Goal: Task Accomplishment & Management: Manage account settings

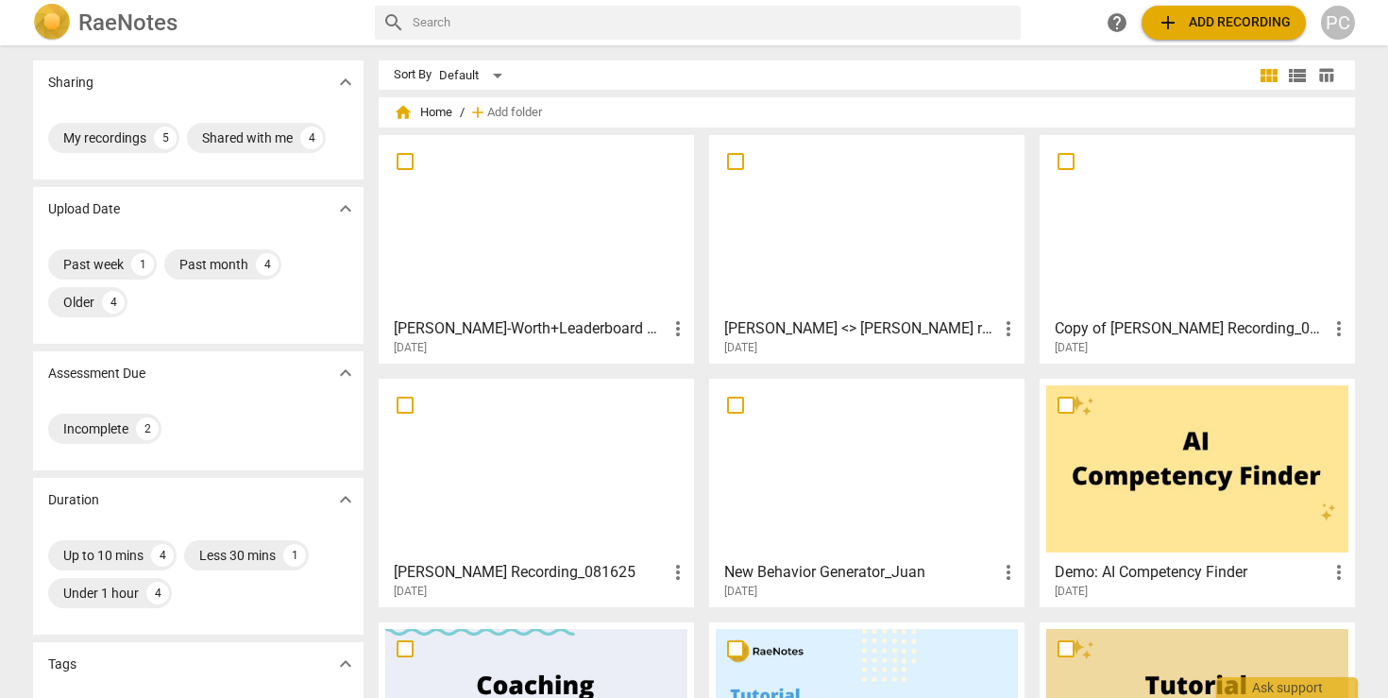
click at [1220, 28] on span "add Add recording" at bounding box center [1223, 22] width 134 height 23
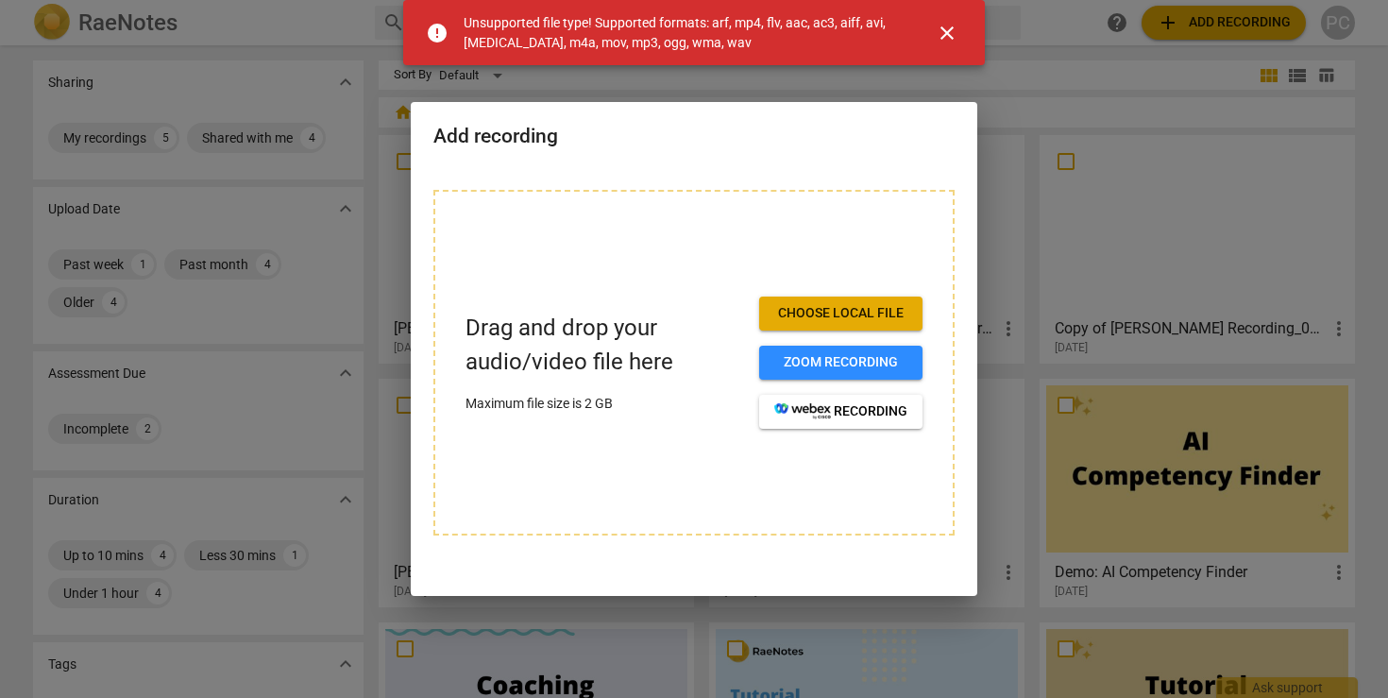
click at [946, 27] on span "close" at bounding box center [946, 33] width 23 height 23
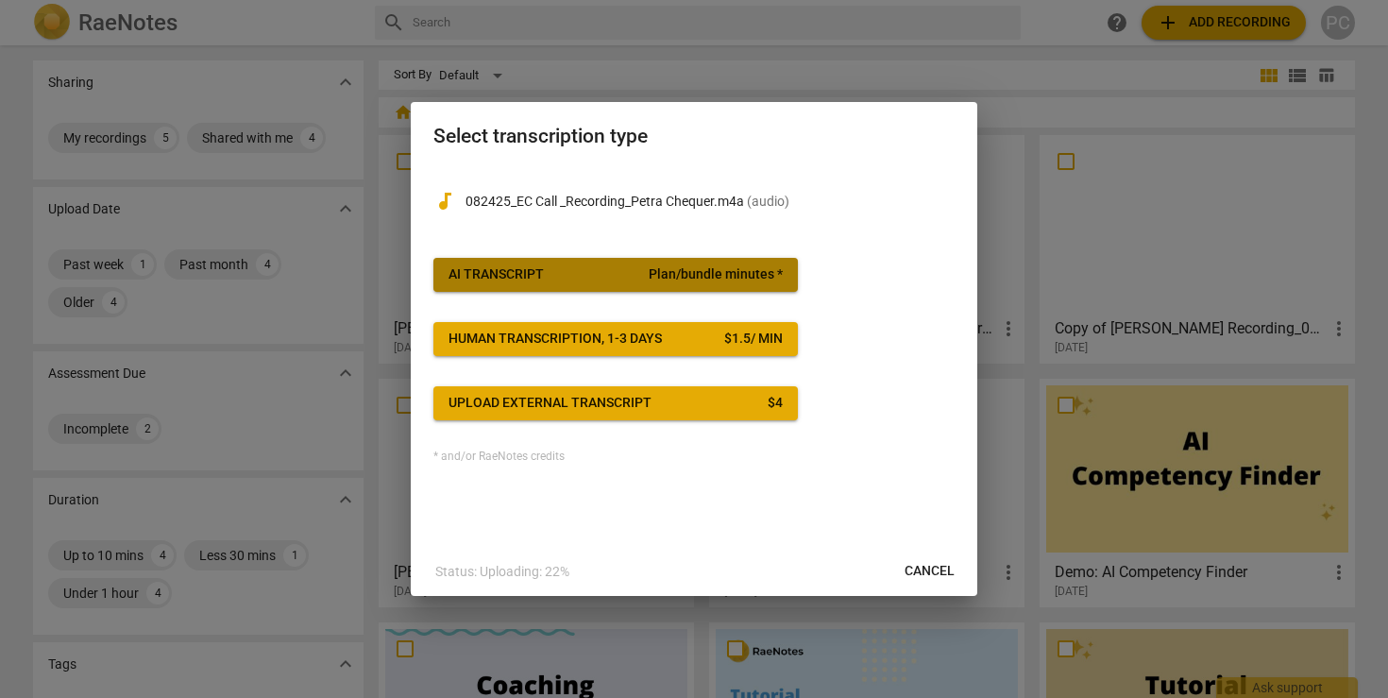
click at [565, 271] on span "AI Transcript Plan/bundle minutes *" at bounding box center [615, 274] width 334 height 19
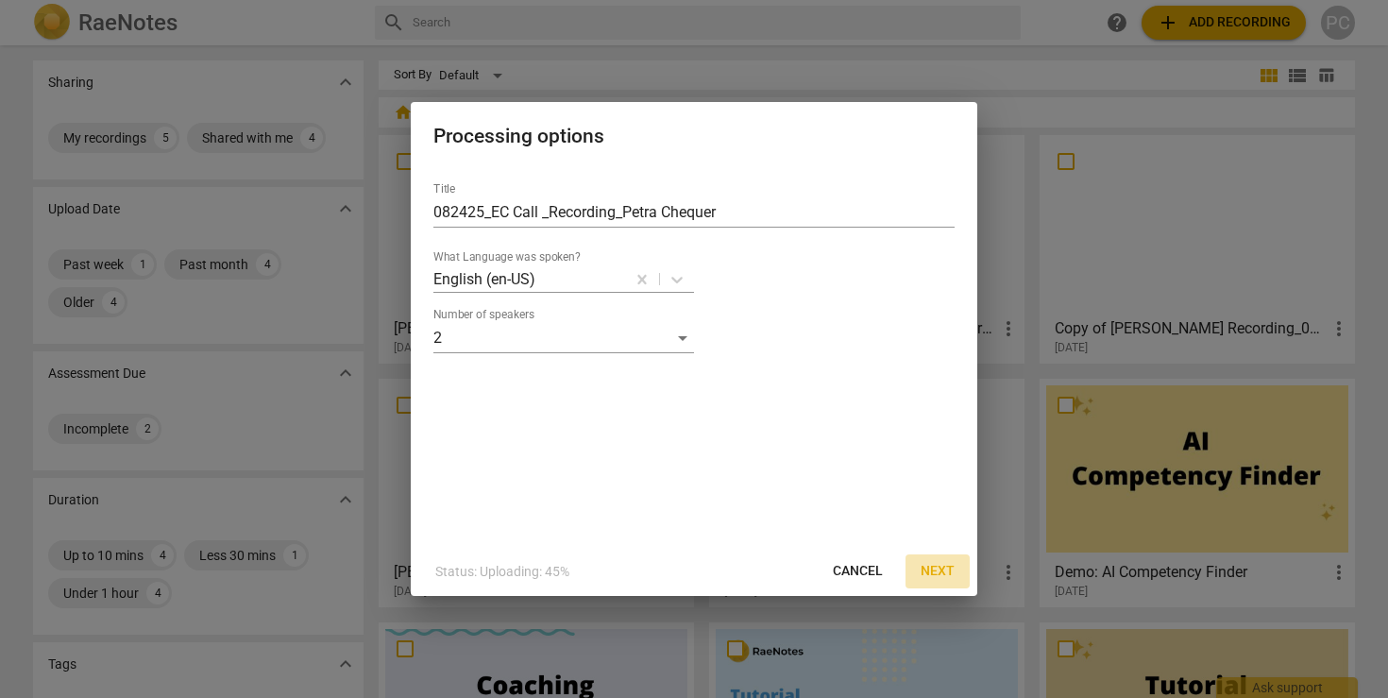
click at [937, 569] on span "Next" at bounding box center [937, 571] width 34 height 19
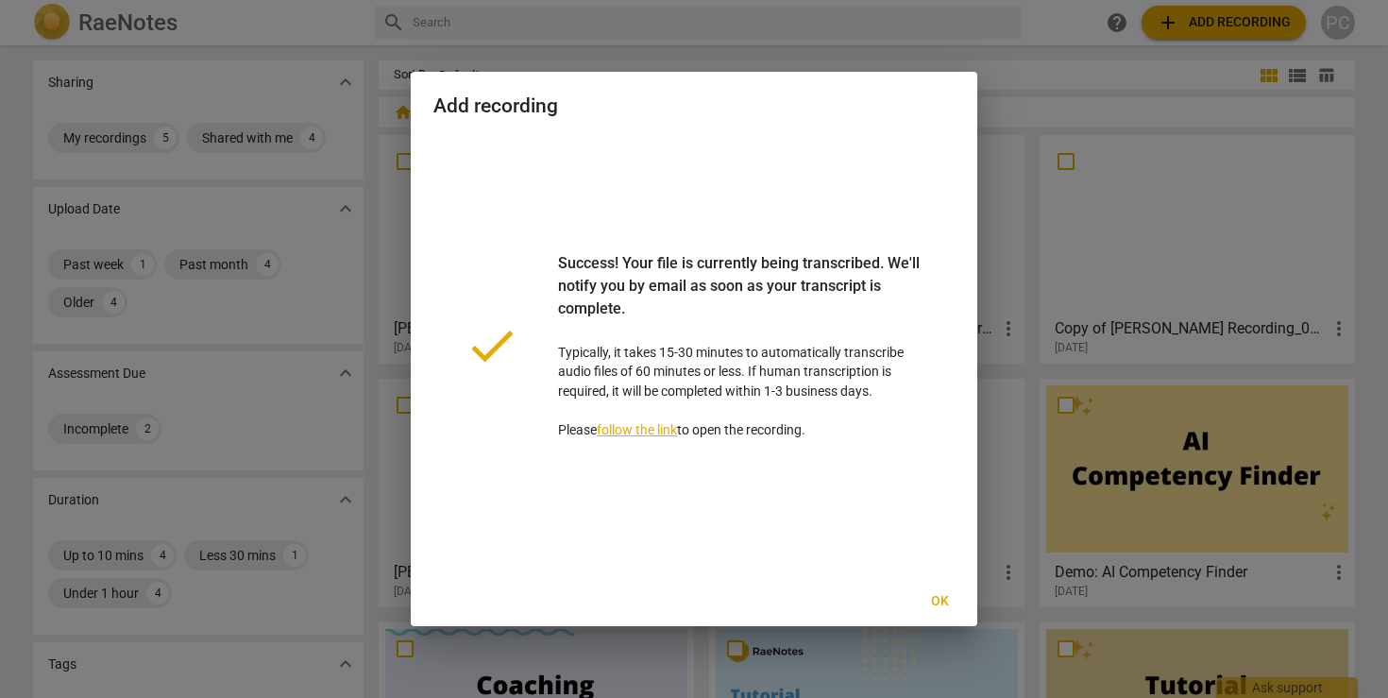
click at [1025, 56] on div at bounding box center [694, 349] width 1388 height 698
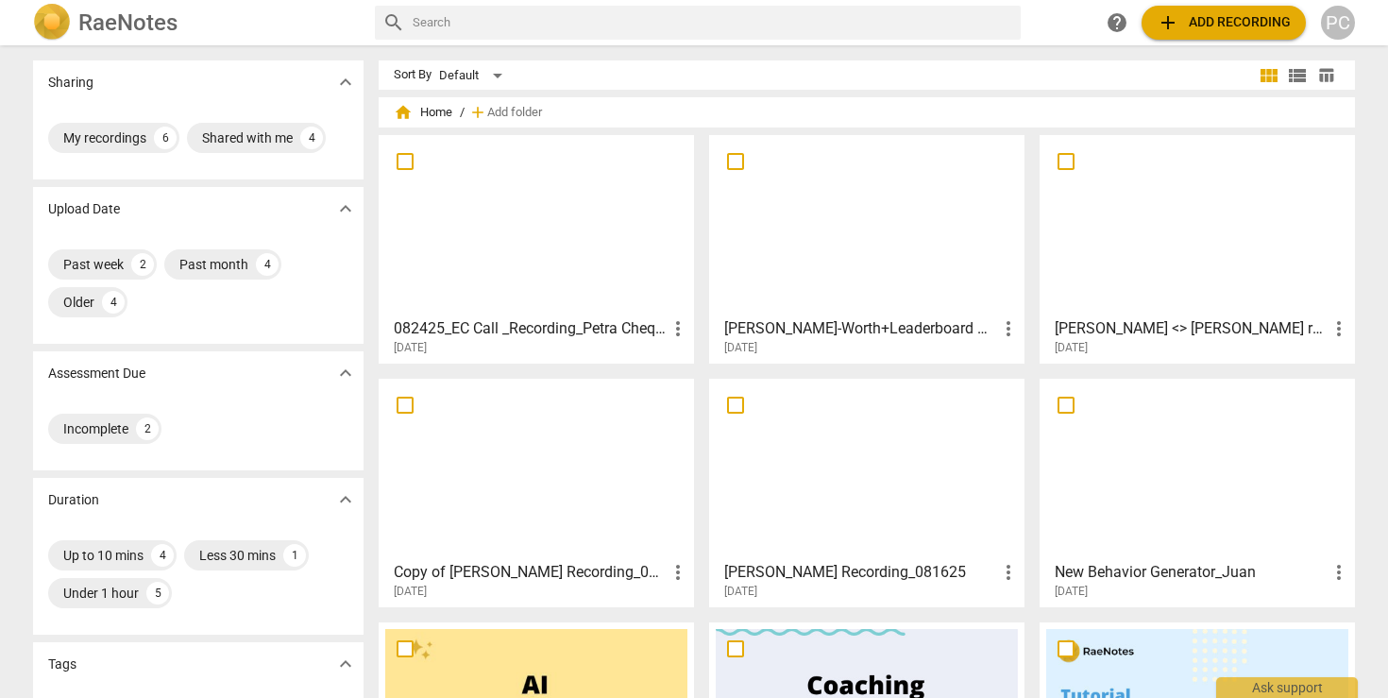
click at [725, 328] on h3 "[PERSON_NAME]-Worth+Leaderboard Session_08172015_Recording" at bounding box center [860, 328] width 273 height 23
click at [1005, 330] on span "more_vert" at bounding box center [1008, 328] width 23 height 23
click at [805, 329] on div at bounding box center [694, 349] width 1388 height 698
click at [806, 329] on h3 "[PERSON_NAME]-Worth+Leaderboard Session_08172015_Recording" at bounding box center [860, 328] width 273 height 23
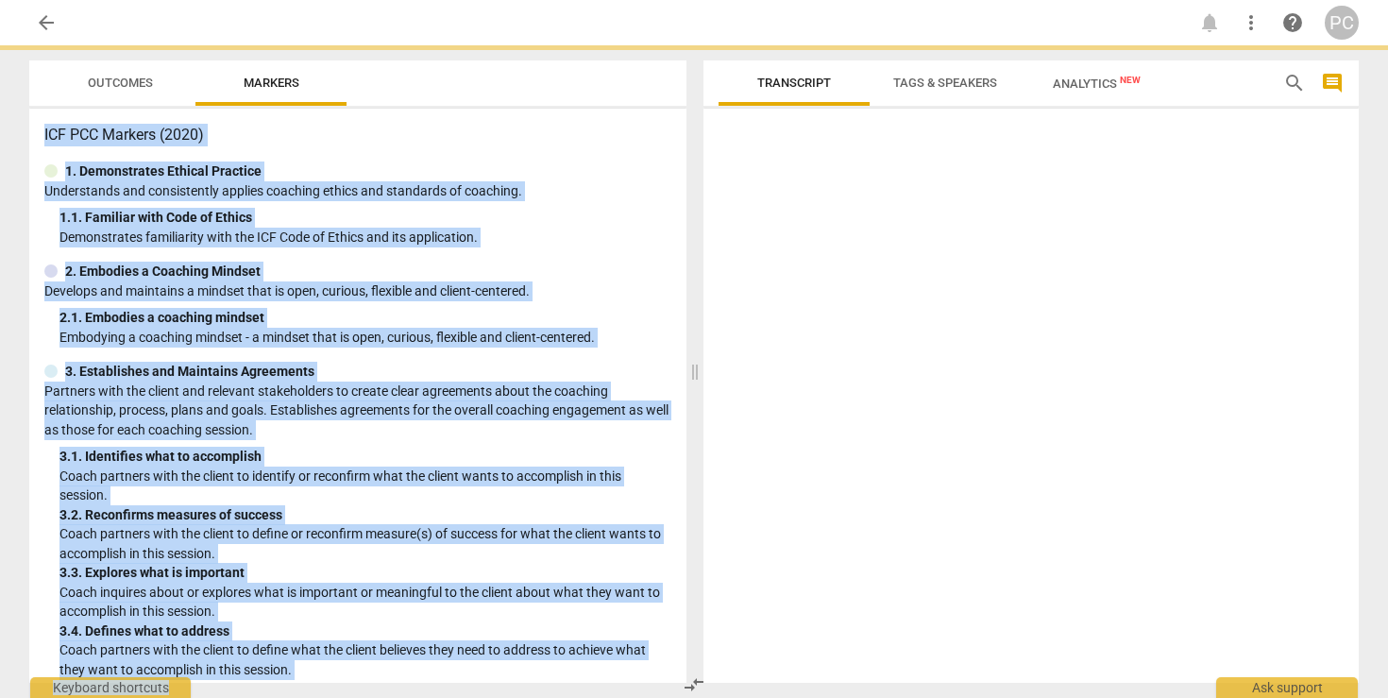
click at [806, 329] on div at bounding box center [1030, 399] width 655 height 566
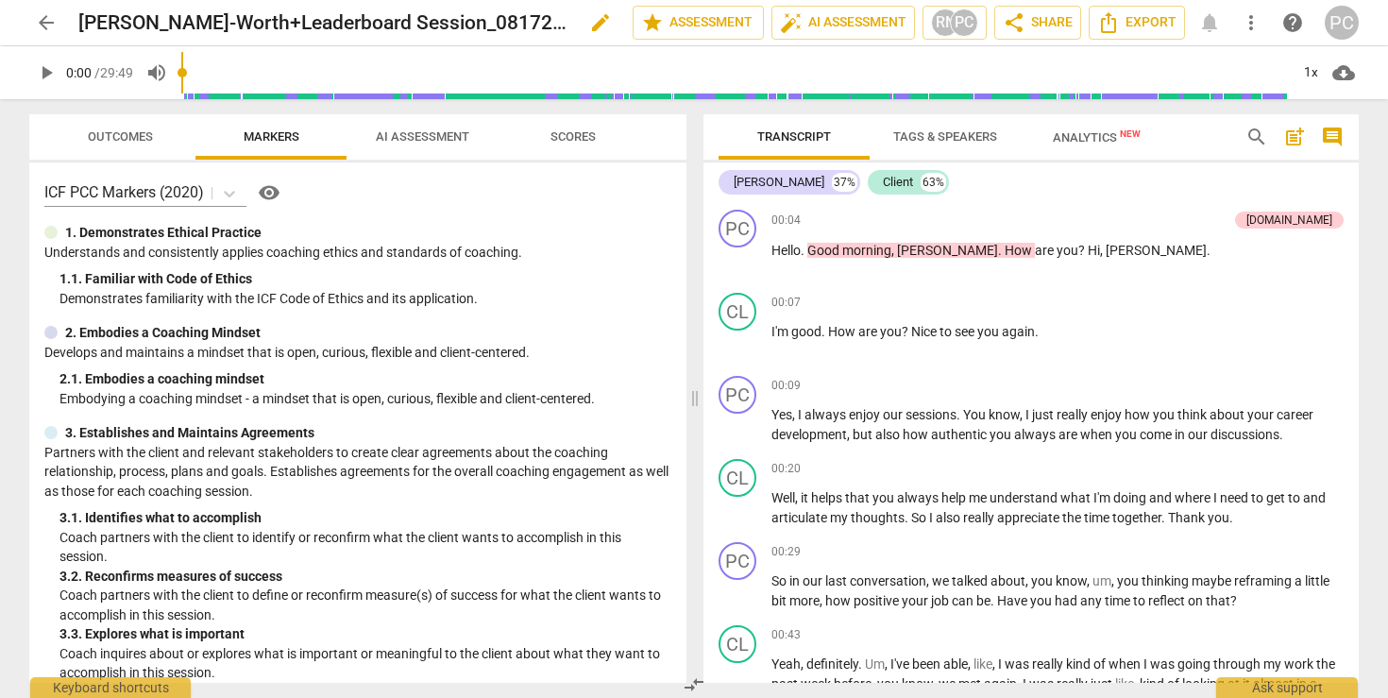
click at [87, 17] on h2 "[PERSON_NAME]-Worth+Leaderboard Session_08172015_Recording" at bounding box center [323, 23] width 490 height 24
click at [593, 22] on span "edit" at bounding box center [600, 22] width 23 height 23
click at [79, 23] on input "[PERSON_NAME]-Worth+Leaderboard Session_08172015_Recording" at bounding box center [313, 23] width 471 height 36
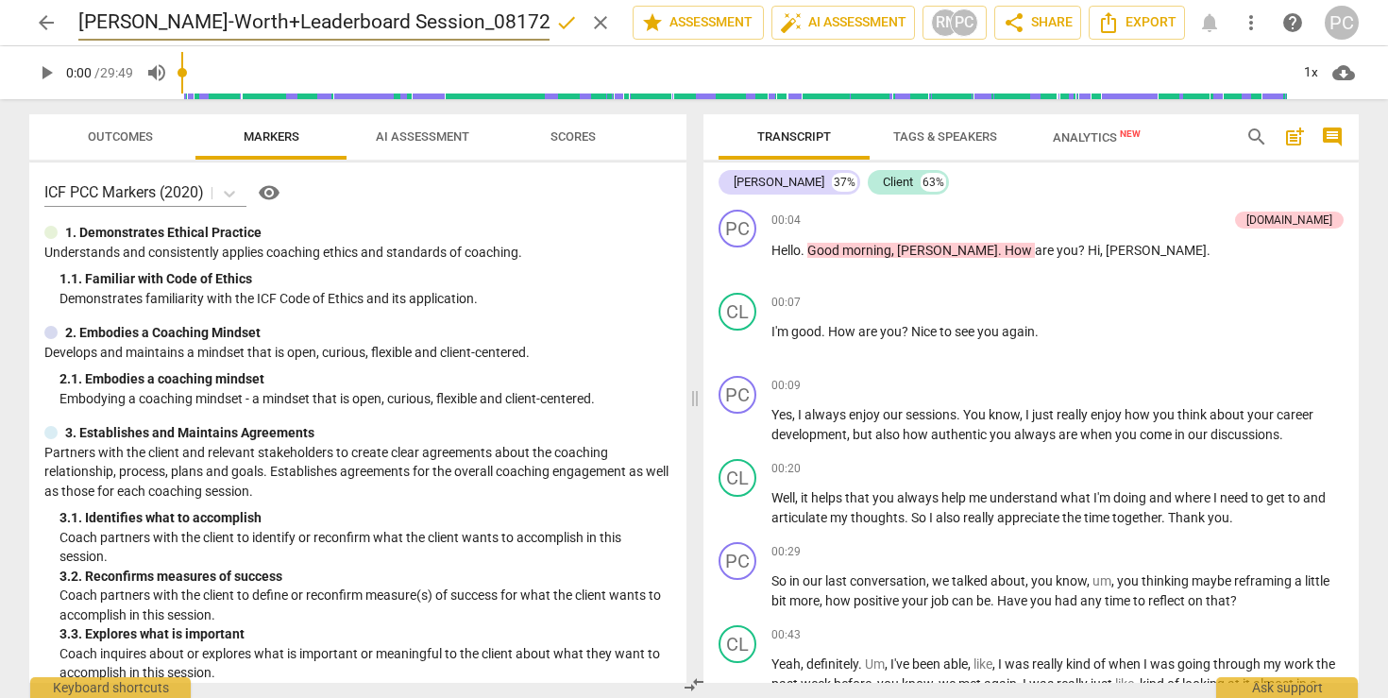
click at [82, 24] on input "[PERSON_NAME]-Worth+Leaderboard Session_08172015_Recording" at bounding box center [313, 23] width 471 height 36
click at [455, 21] on input "0817825_Vanessa_Self-Worth+Leaderboard Session_08172015_Recording" at bounding box center [313, 23] width 471 height 36
type input "0817825_Vanessa_Self-Worth+Leaderboard Session_Recording"
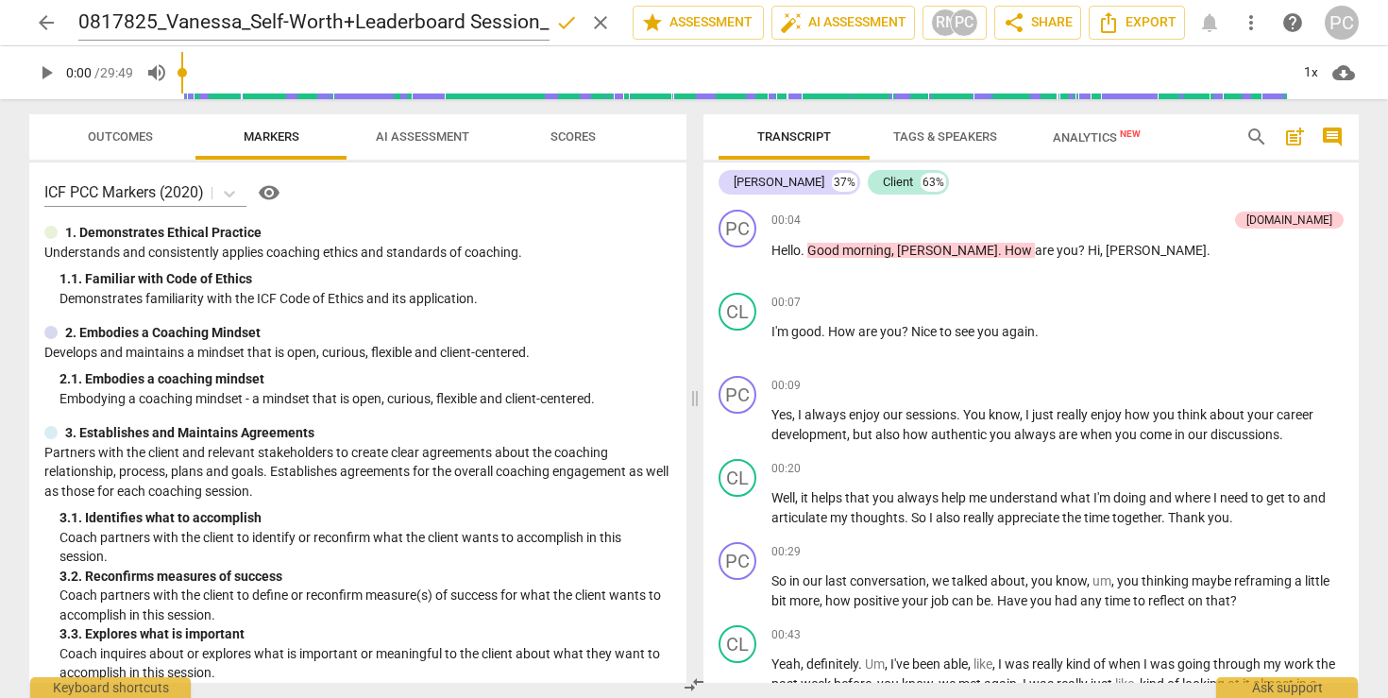
click at [74, 102] on div "Outcomes Markers AI Assessment Scores ICF PCC Markers (2020) visibility 1. Demo…" at bounding box center [354, 398] width 680 height 598
click at [43, 25] on span "arrow_back" at bounding box center [46, 22] width 23 height 23
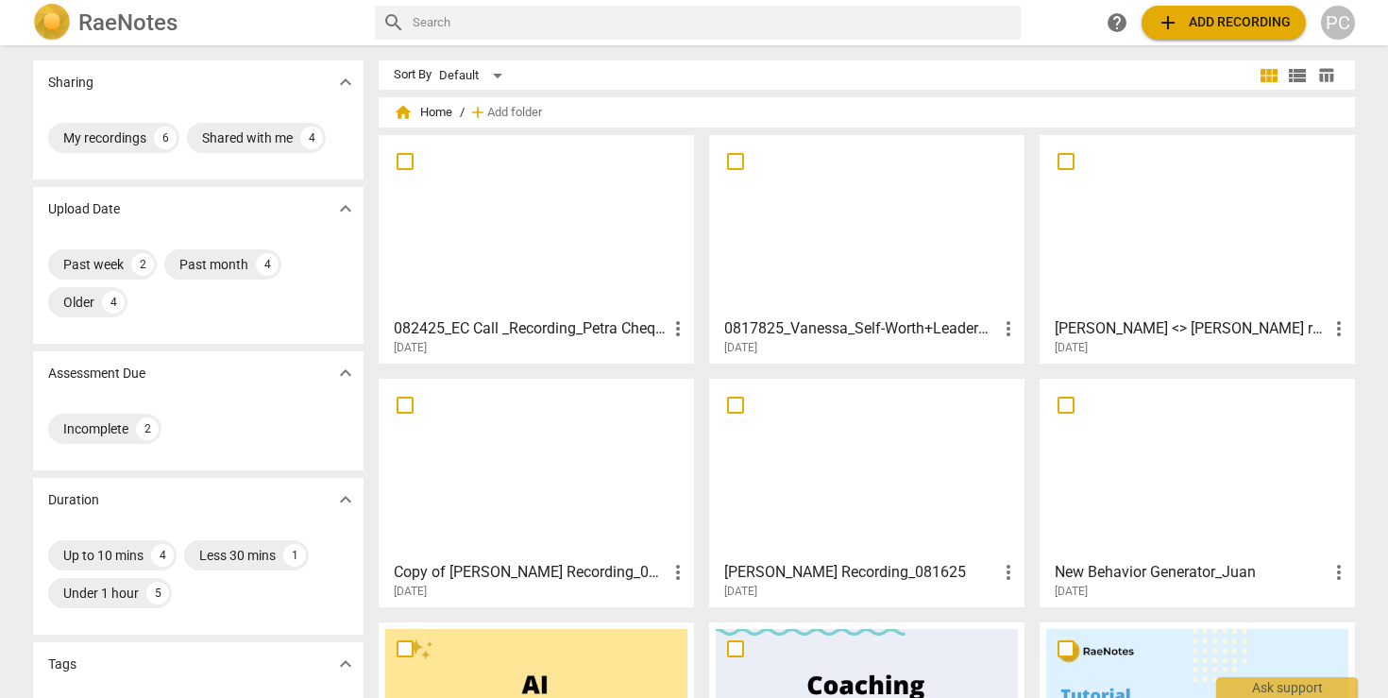
click at [1054, 323] on h3 "[PERSON_NAME] <> [PERSON_NAME] revised Recording_081625" at bounding box center [1190, 328] width 273 height 23
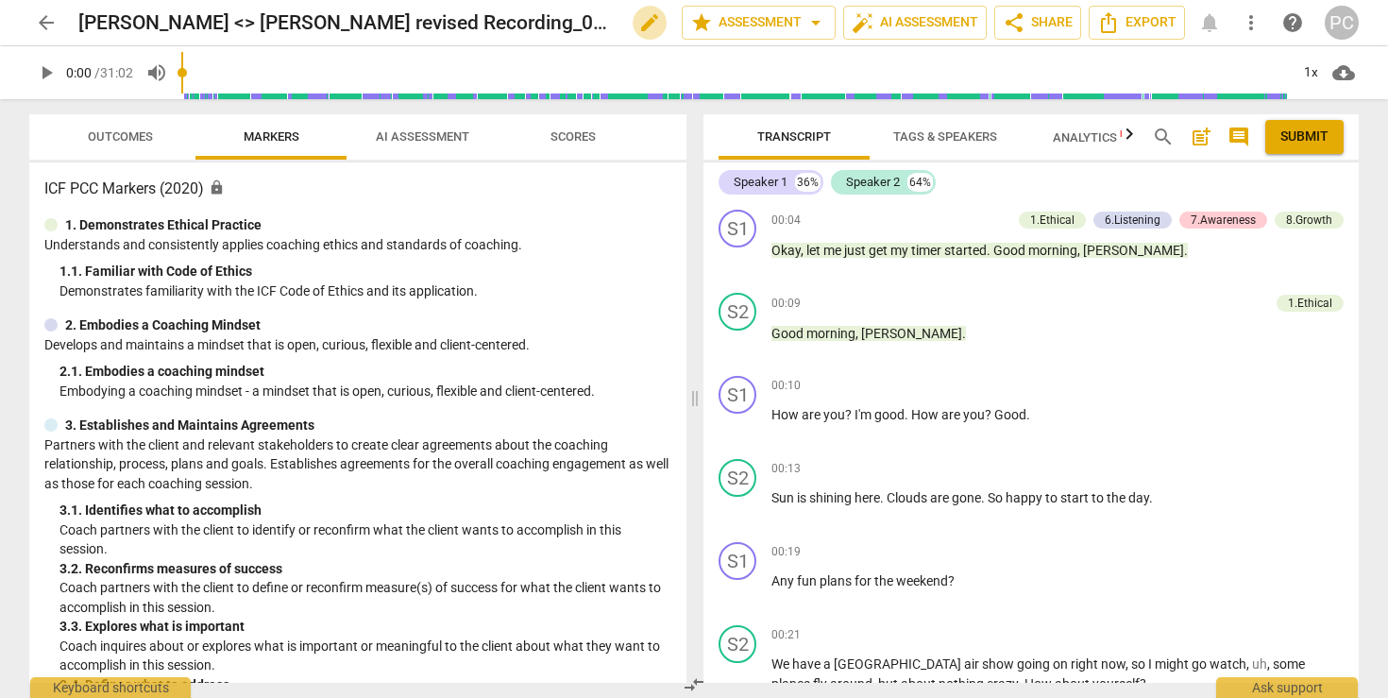
click at [638, 25] on span "edit" at bounding box center [649, 22] width 23 height 23
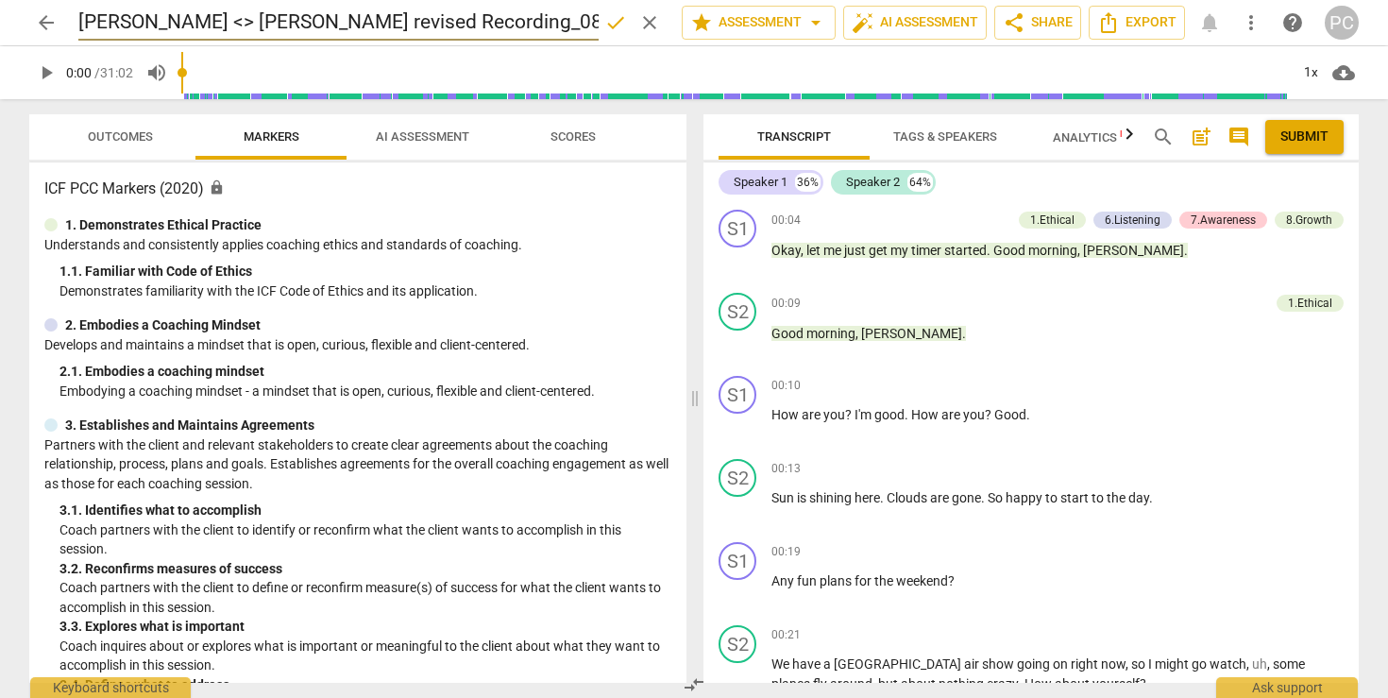
click at [78, 20] on input "[PERSON_NAME] <> [PERSON_NAME] revised Recording_081625" at bounding box center [338, 23] width 520 height 36
click at [551, 24] on input "081625_Vanessa <> [PERSON_NAME] revised Recording_081625" at bounding box center [338, 23] width 520 height 36
type input "081625_Vanessa <> [PERSON_NAME] revised Recording"
click at [43, 27] on span "arrow_back" at bounding box center [46, 22] width 23 height 23
